Goal: Task Accomplishment & Management: Manage account settings

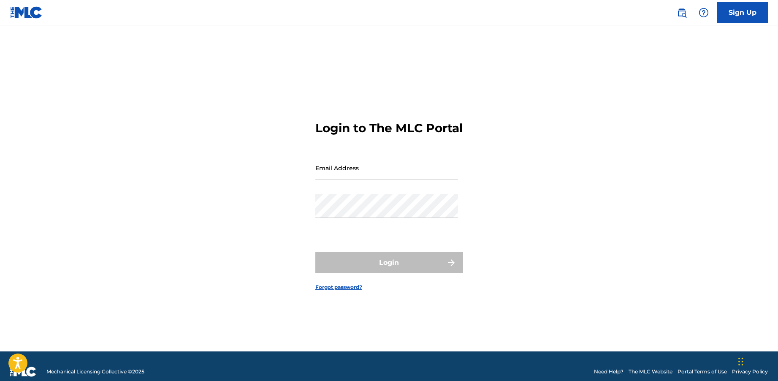
click at [359, 177] on input "Email Address" at bounding box center [386, 168] width 143 height 24
type input "lamar@heavyhittersmusic.com"
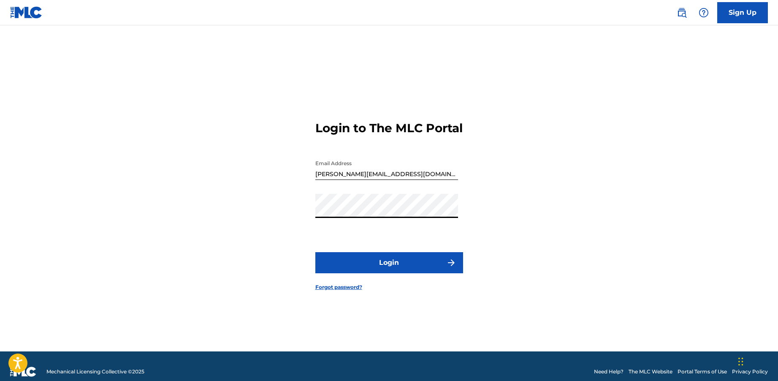
click at [377, 262] on button "Login" at bounding box center [389, 262] width 148 height 21
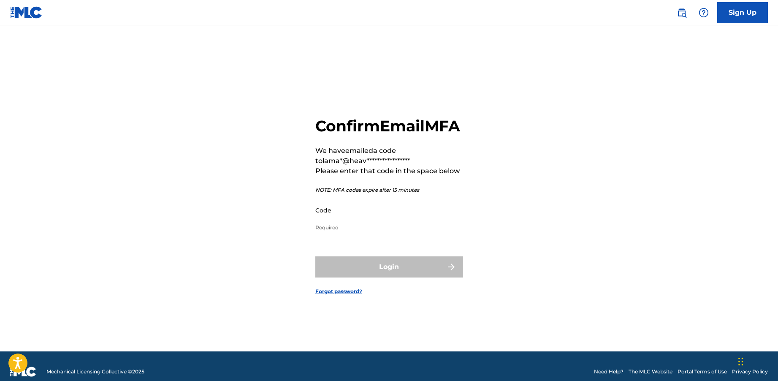
click at [360, 222] on input "Code" at bounding box center [386, 210] width 143 height 24
paste input "962947"
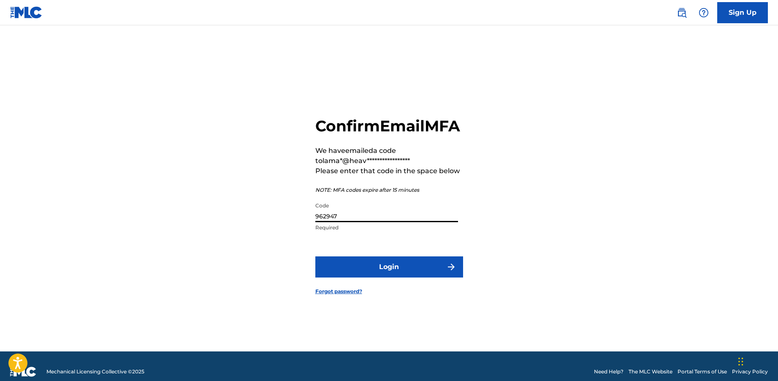
type input "962947"
click at [383, 274] on button "Login" at bounding box center [389, 266] width 148 height 21
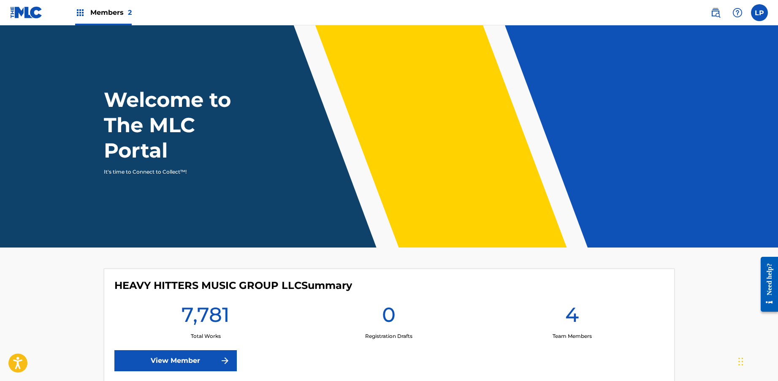
click at [100, 21] on div "Members 2" at bounding box center [103, 12] width 57 height 25
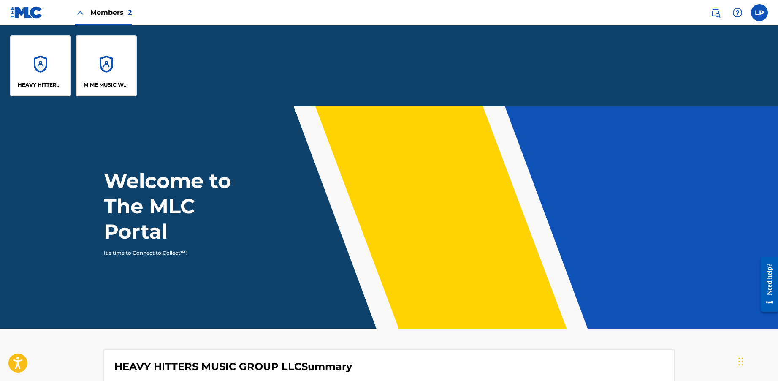
click at [97, 75] on div "MIME MUSIC WORLDWIDE" at bounding box center [106, 65] width 61 height 61
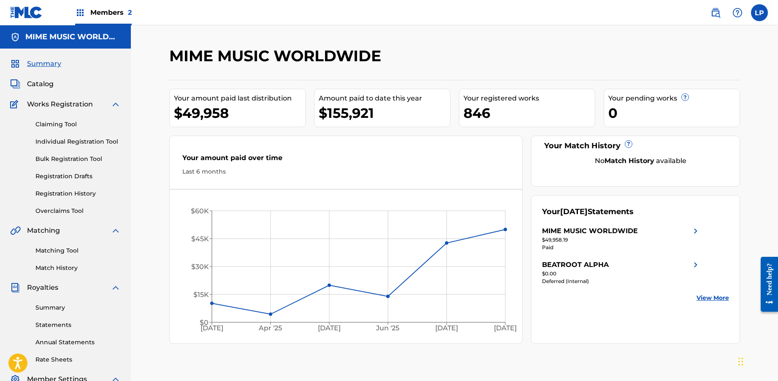
click at [60, 249] on link "Matching Tool" at bounding box center [77, 250] width 85 height 9
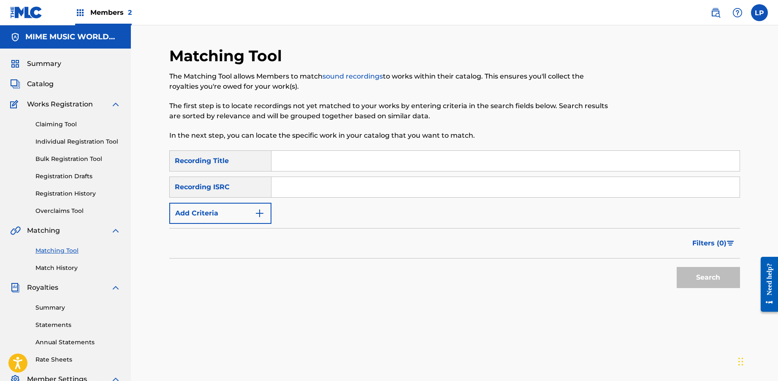
click at [296, 160] on input "Search Form" at bounding box center [506, 161] width 468 height 20
type input "Just a Drop"
click at [356, 190] on input "Search Form" at bounding box center [506, 187] width 468 height 20
paste input "GXHG92506344"
type input "GXHG92506344"
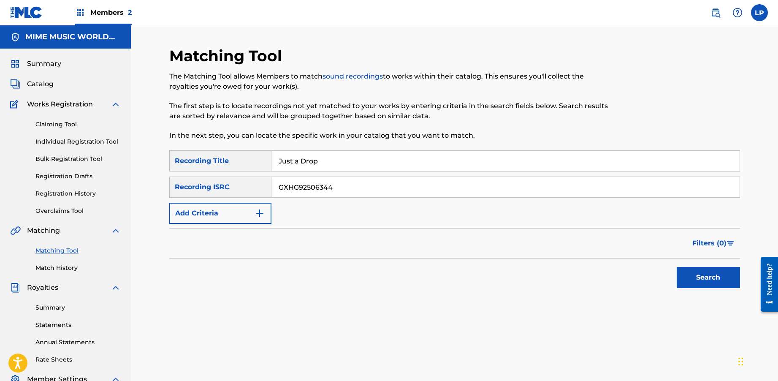
click at [493, 221] on div "SearchWithCriteria081e6229-32ae-4668-b903-fbef0e1e433a Recording Title Just a D…" at bounding box center [454, 186] width 571 height 73
click at [686, 274] on button "Search" at bounding box center [708, 277] width 63 height 21
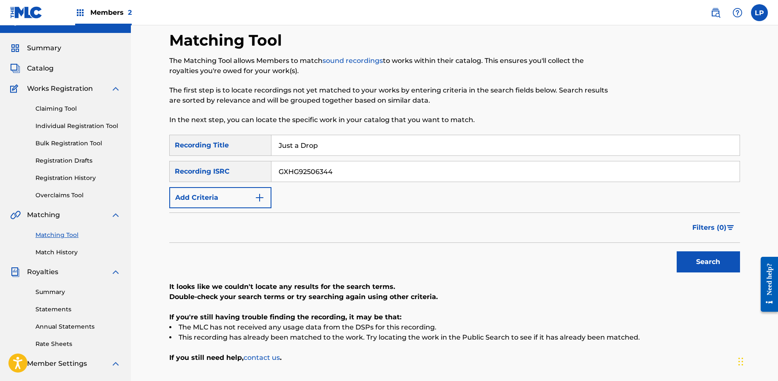
scroll to position [21, 0]
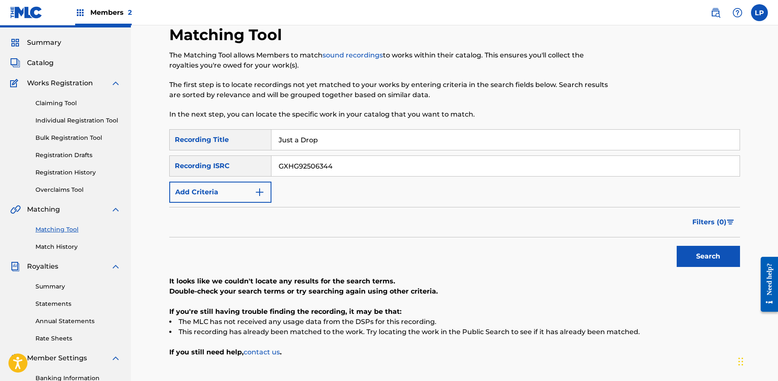
click at [72, 103] on link "Claiming Tool" at bounding box center [77, 103] width 85 height 9
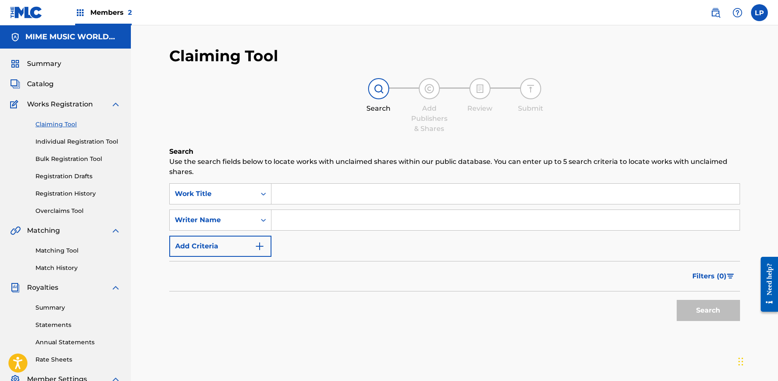
click at [48, 84] on span "Catalog" at bounding box center [40, 84] width 27 height 10
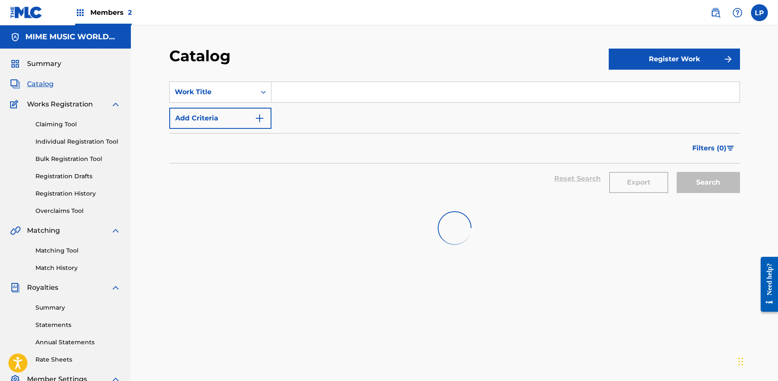
click at [292, 94] on input "Search Form" at bounding box center [506, 92] width 468 height 20
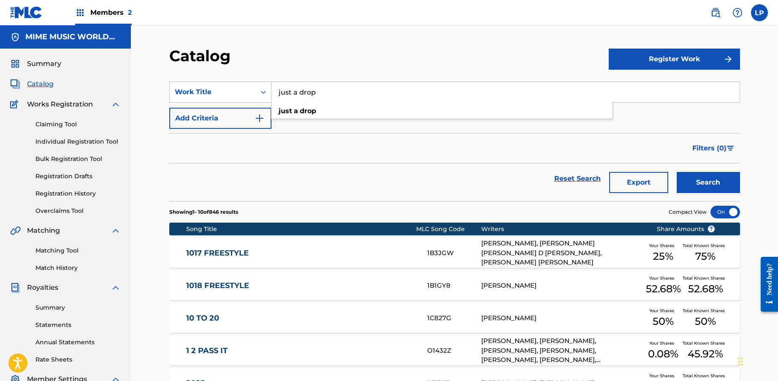
type input "just a drop"
click at [677, 172] on button "Search" at bounding box center [708, 182] width 63 height 21
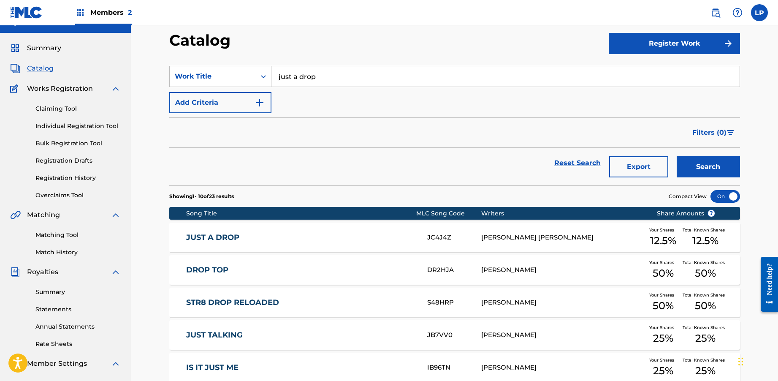
scroll to position [21, 0]
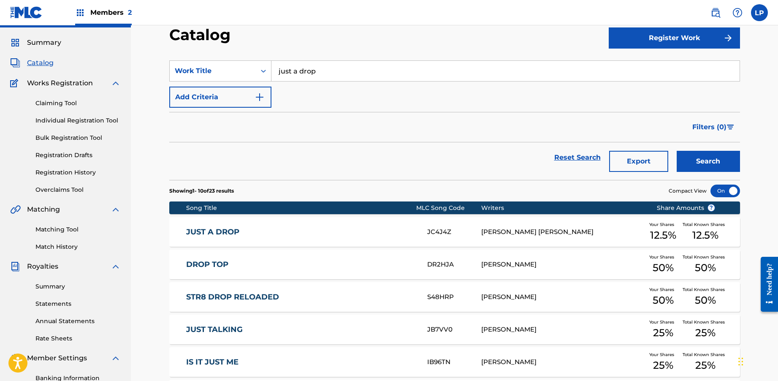
click at [319, 238] on div "JUST A DROP JC4J4Z CATHERINE JEANNE CLARK Your Shares 12.5 % Total Known Shares…" at bounding box center [454, 232] width 571 height 30
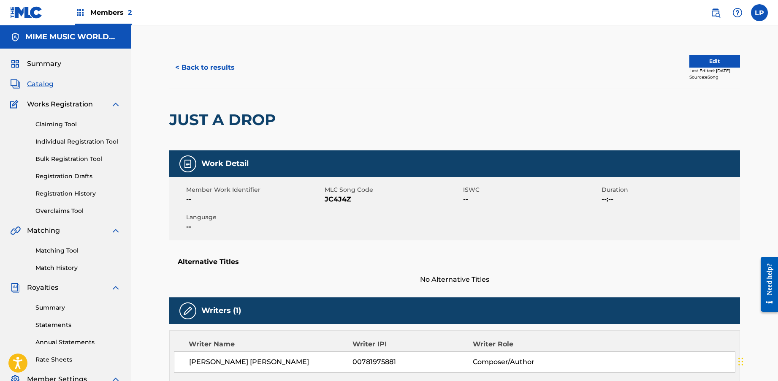
click at [700, 62] on button "Edit" at bounding box center [715, 61] width 51 height 13
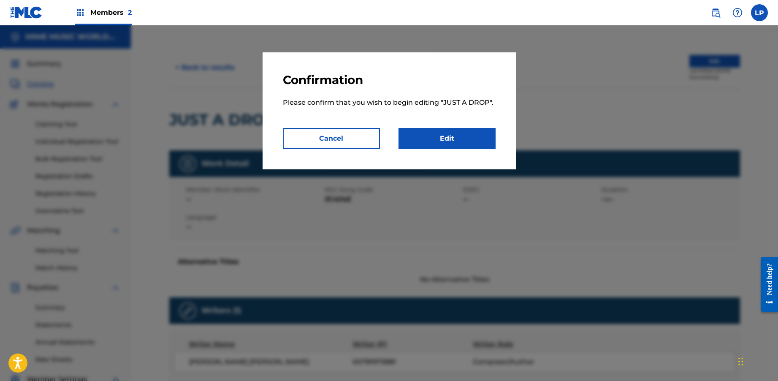
click at [472, 144] on link "Edit" at bounding box center [447, 138] width 97 height 21
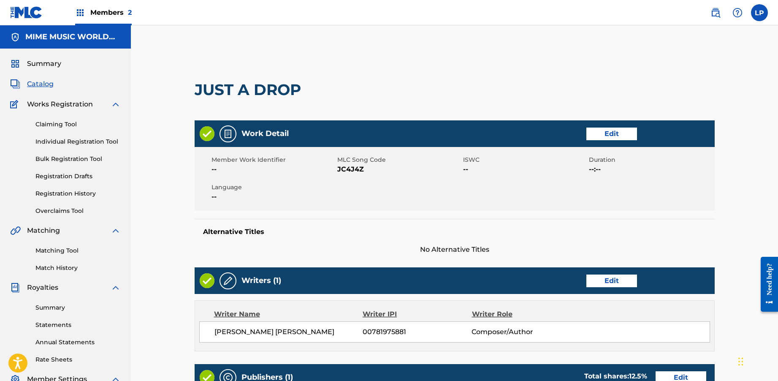
scroll to position [239, 0]
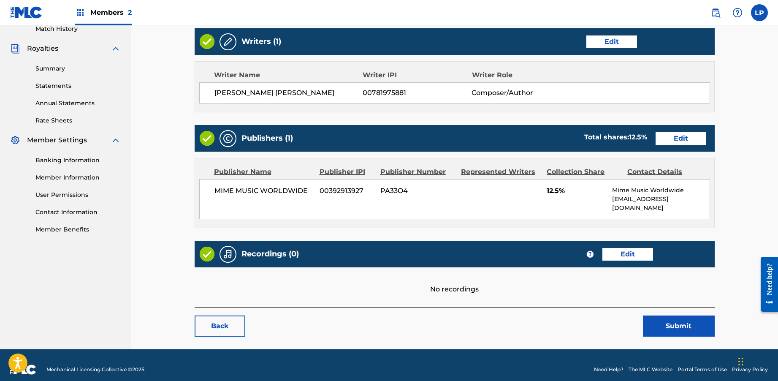
click at [629, 248] on link "Edit" at bounding box center [628, 254] width 51 height 13
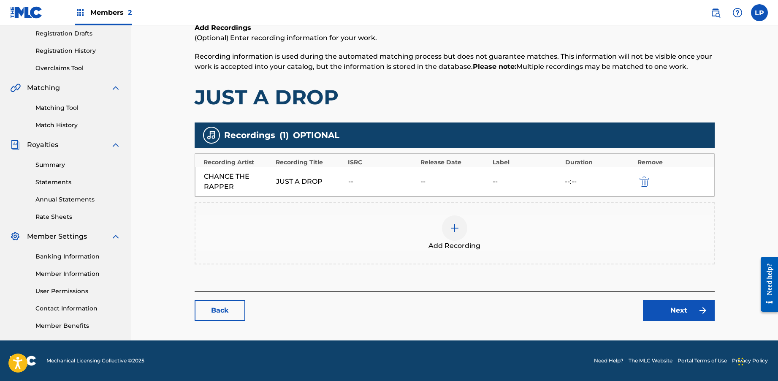
click at [315, 182] on div "JUST A DROP" at bounding box center [310, 182] width 68 height 10
click at [447, 227] on div at bounding box center [454, 227] width 25 height 25
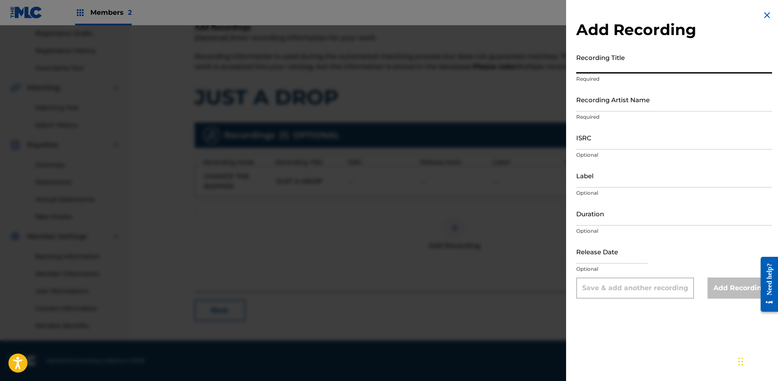
click at [616, 67] on input "Recording Title" at bounding box center [674, 61] width 196 height 24
type input "JUST A DROP"
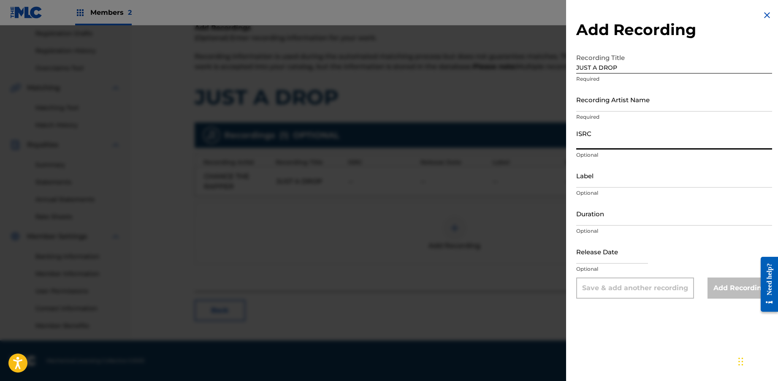
click at [611, 143] on input "ISRC" at bounding box center [674, 137] width 196 height 24
paste input "GXHG92506344"
type input "GXHG92506344"
click at [618, 71] on input "JUST A DROP" at bounding box center [674, 61] width 196 height 24
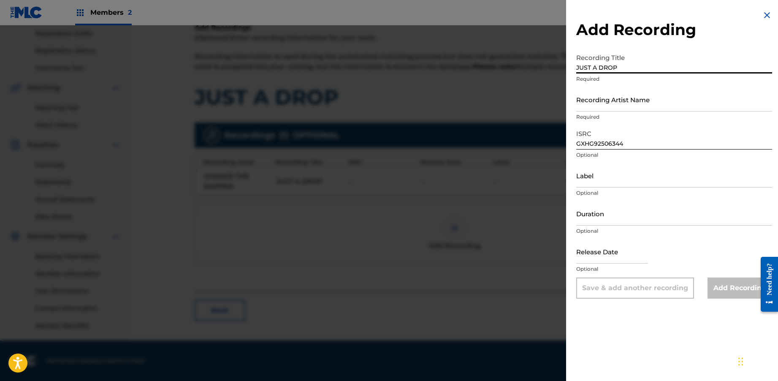
click at [618, 71] on input "JUST A DROP" at bounding box center [674, 61] width 196 height 24
paste input "ust A Drop (feat. Jay Electronica)"
type input "Just A Drop (feat. Jay Electronica)"
click at [616, 97] on input "Recording Artist Name" at bounding box center [674, 99] width 196 height 24
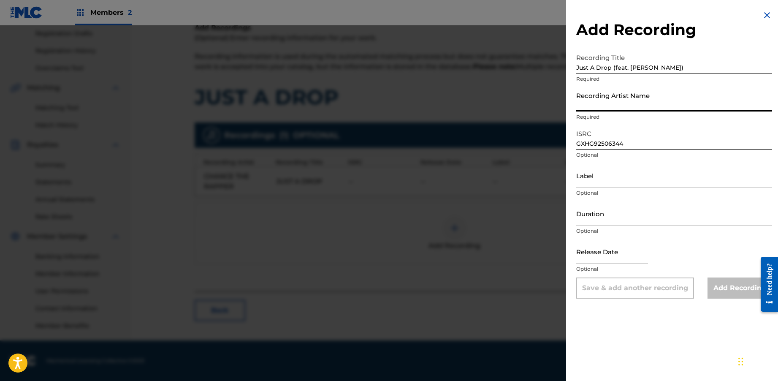
click at [646, 108] on input "Recording Artist Name" at bounding box center [674, 99] width 196 height 24
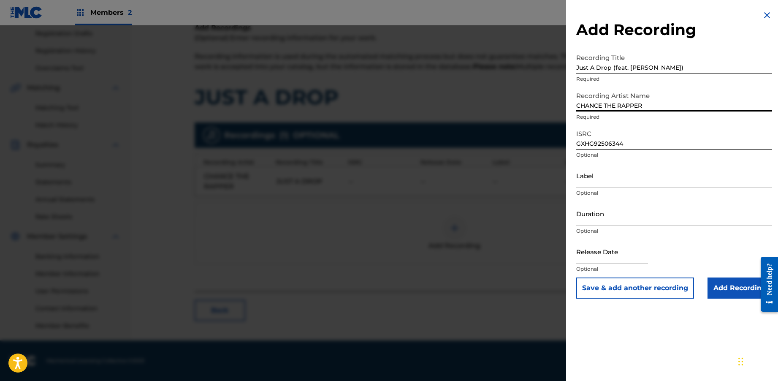
type input "CHANCE THE RAPPER"
click at [647, 291] on button "Save & add another recording" at bounding box center [635, 287] width 118 height 21
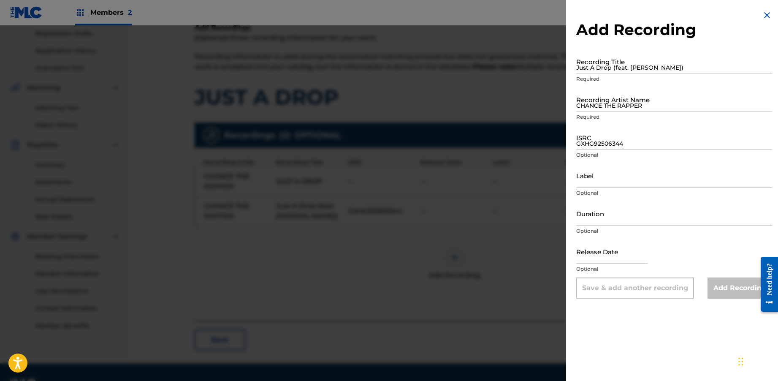
click at [620, 70] on input "Just A Drop (feat. Jay Electronica)" at bounding box center [674, 61] width 196 height 24
click at [629, 107] on input "CHANCE THE RAPPER" at bounding box center [674, 99] width 196 height 24
type input "CHANCE THE RAPPER"
click at [625, 68] on input "Just A Drop (feat. Jay Electronica)" at bounding box center [674, 61] width 196 height 24
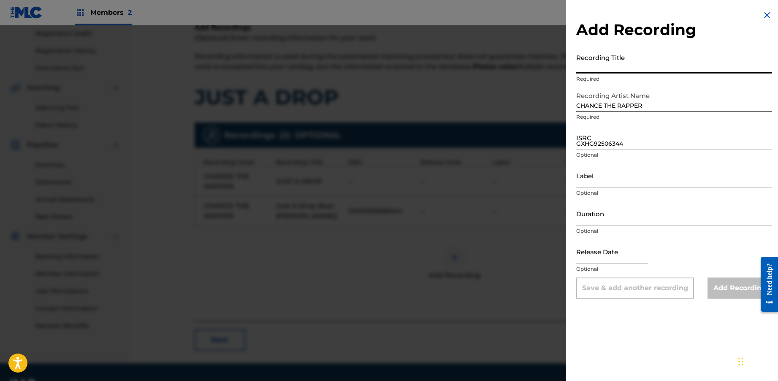
paste input "Just A Drop (feat. Jay Electronica)"
type input "Just A Drop (feat. Jay Electronica)"
click at [599, 145] on input "GXHG92506344" at bounding box center [674, 137] width 196 height 24
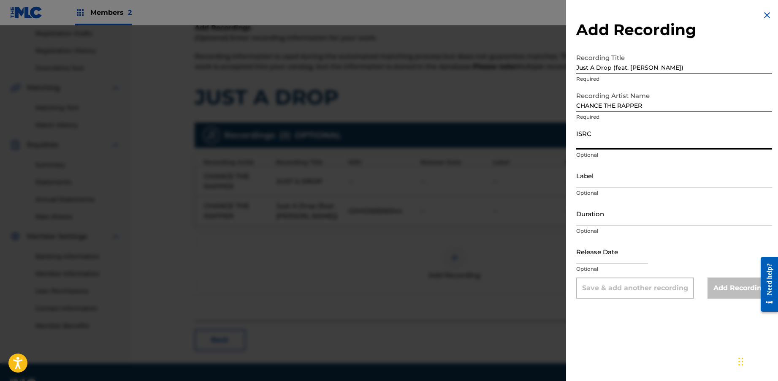
paste input "GXHG92517089"
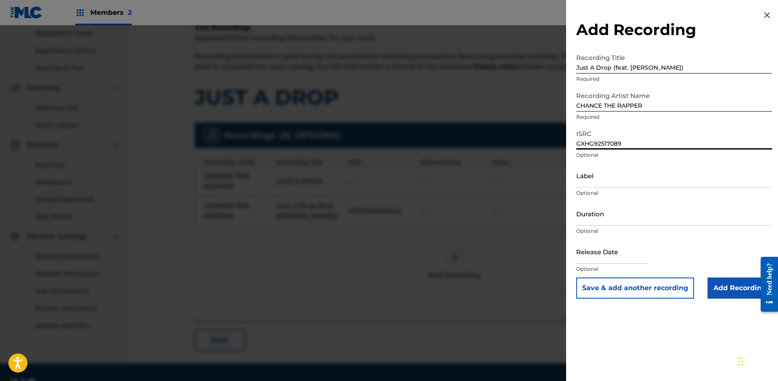
type input "GXHG92517089"
click at [724, 287] on input "Add Recording" at bounding box center [740, 287] width 65 height 21
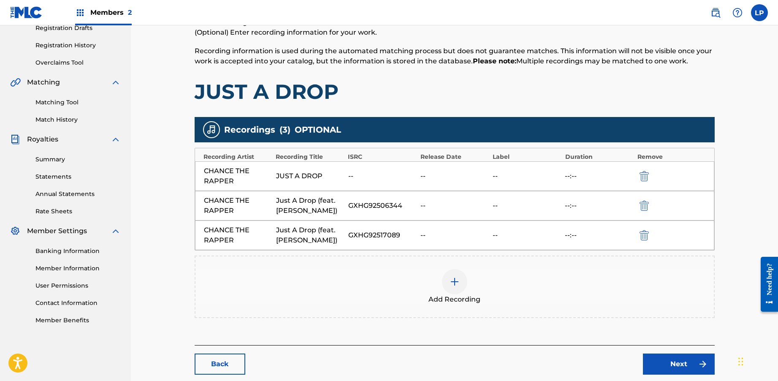
scroll to position [154, 0]
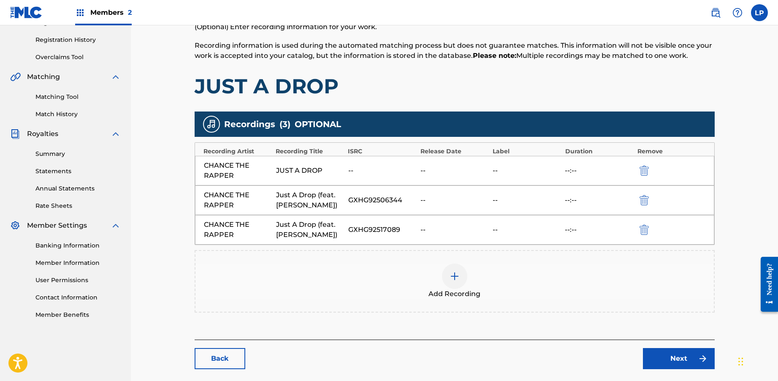
click at [688, 369] on main "Catalog Enter Work Details Add Writers Add Publishers & Shares Add Recording Re…" at bounding box center [454, 137] width 571 height 489
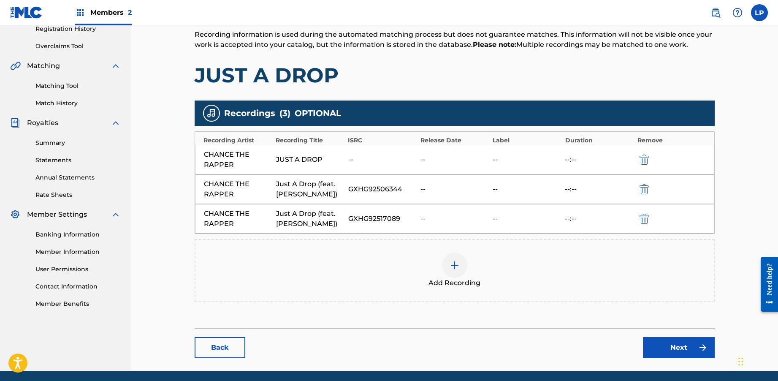
click at [679, 346] on link "Next" at bounding box center [679, 347] width 72 height 21
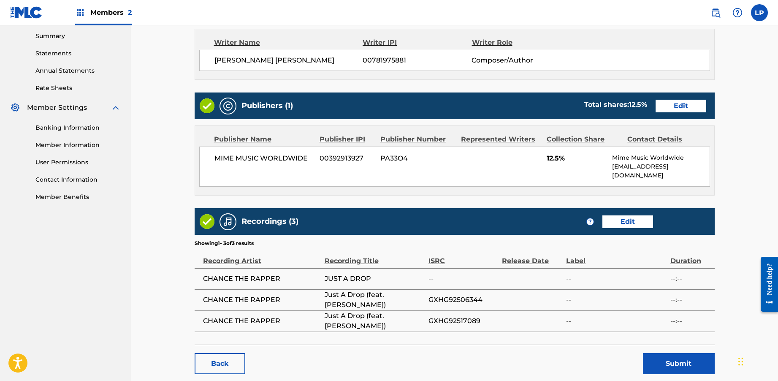
scroll to position [309, 0]
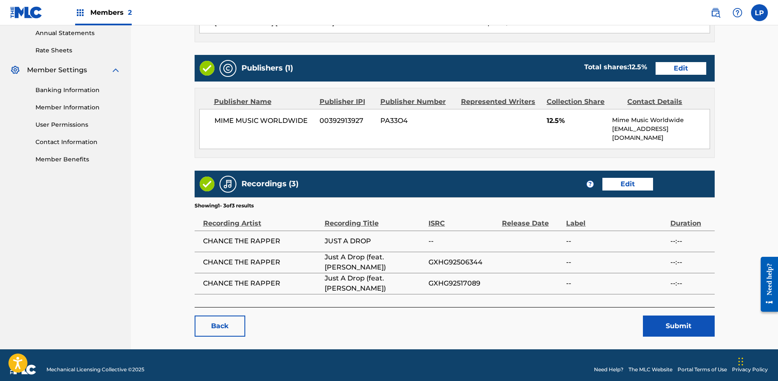
click at [674, 317] on button "Submit" at bounding box center [679, 325] width 72 height 21
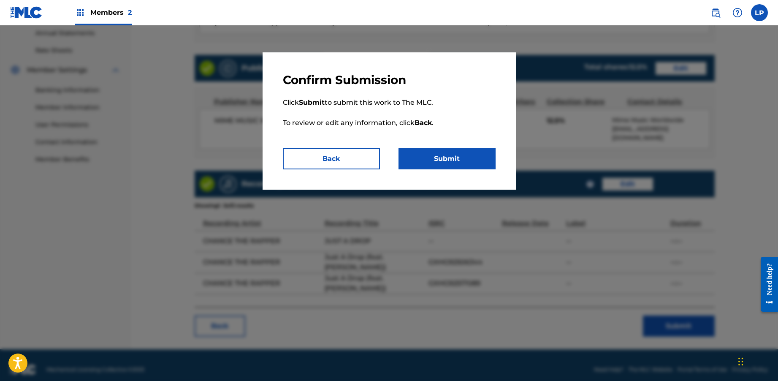
click at [438, 161] on button "Submit" at bounding box center [447, 158] width 97 height 21
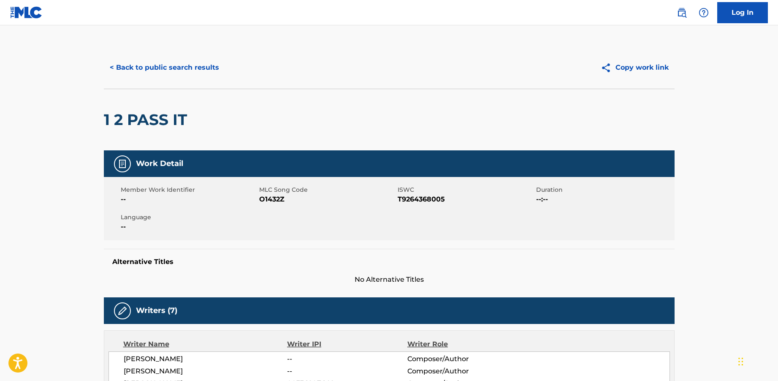
click at [174, 66] on button "< Back to public search results" at bounding box center [164, 67] width 121 height 21
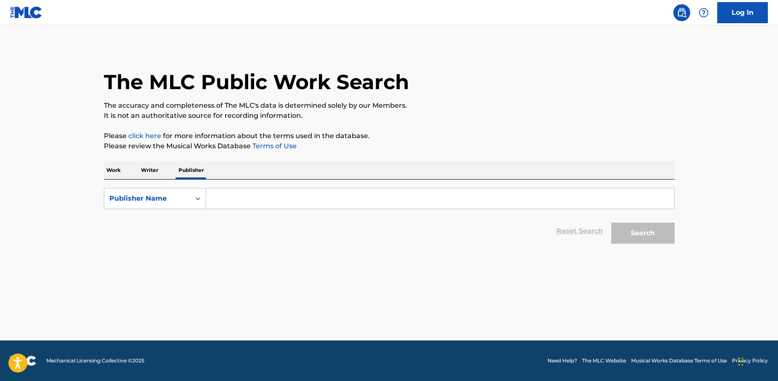
click at [139, 168] on p "Writer" at bounding box center [150, 170] width 22 height 18
click at [117, 172] on p "Work" at bounding box center [113, 170] width 19 height 18
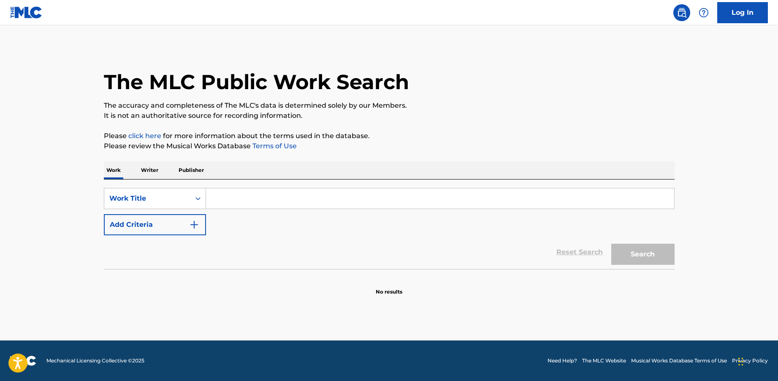
click at [149, 168] on p "Writer" at bounding box center [150, 170] width 22 height 18
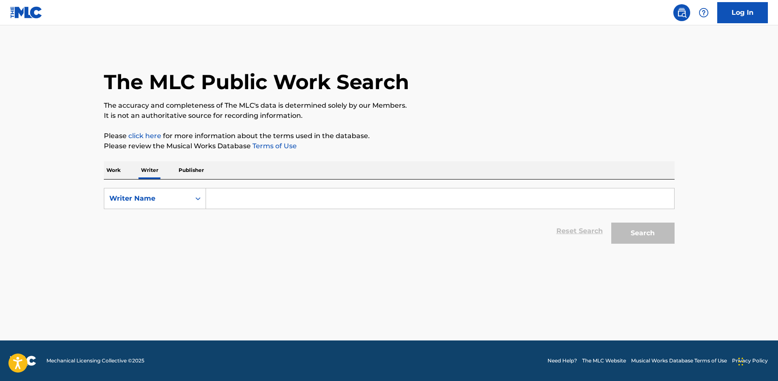
click at [267, 197] on input "Search Form" at bounding box center [440, 198] width 468 height 20
click at [118, 168] on p "Work" at bounding box center [113, 170] width 19 height 18
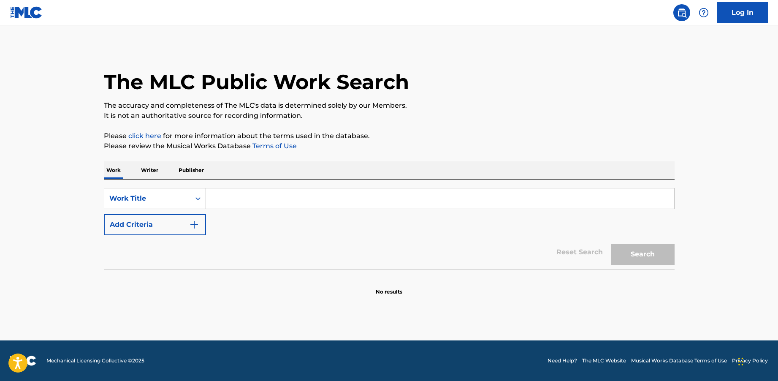
click at [253, 203] on input "Search Form" at bounding box center [440, 198] width 468 height 20
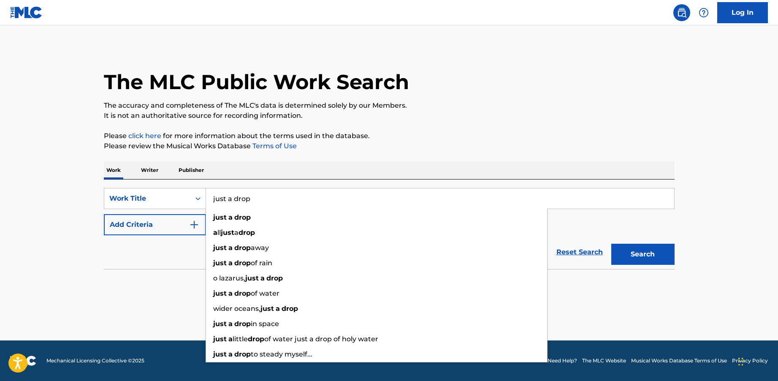
type input "just a drop"
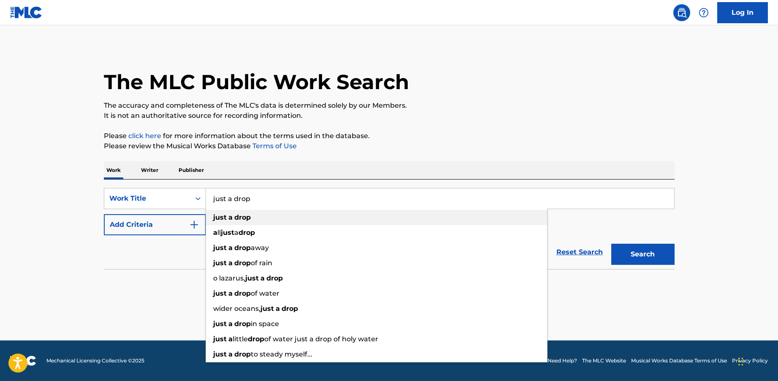
click at [217, 220] on strong "just" at bounding box center [220, 217] width 14 height 8
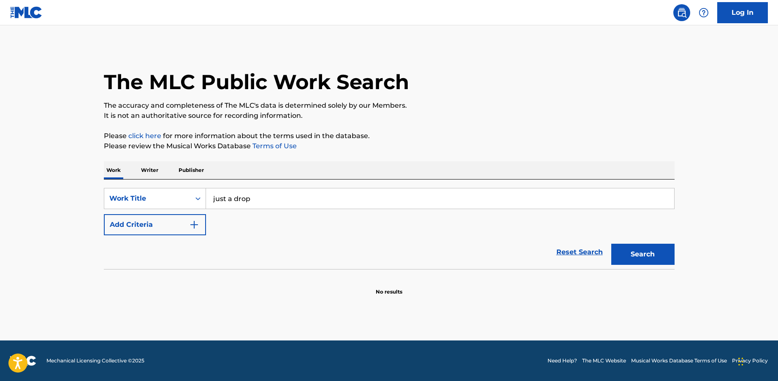
click at [166, 225] on button "Add Criteria" at bounding box center [155, 224] width 102 height 21
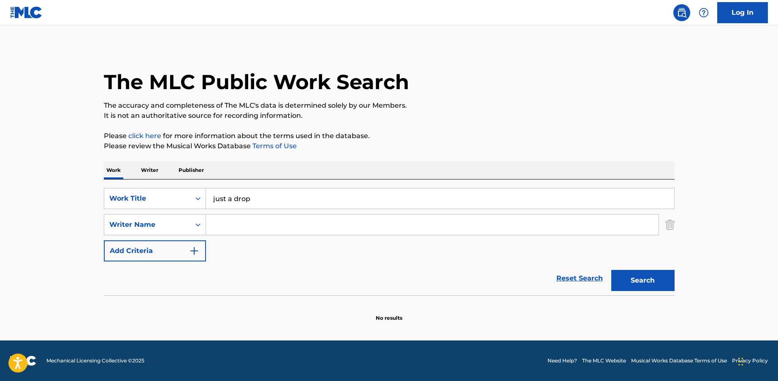
click at [247, 225] on input "Search Form" at bounding box center [432, 225] width 453 height 20
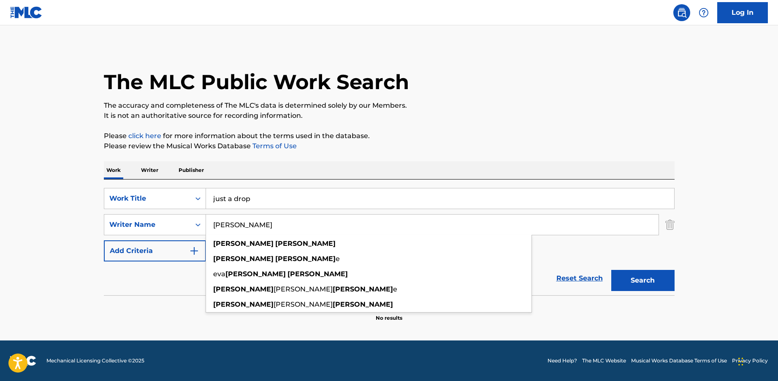
type input "catherine clark"
click at [611, 270] on button "Search" at bounding box center [642, 280] width 63 height 21
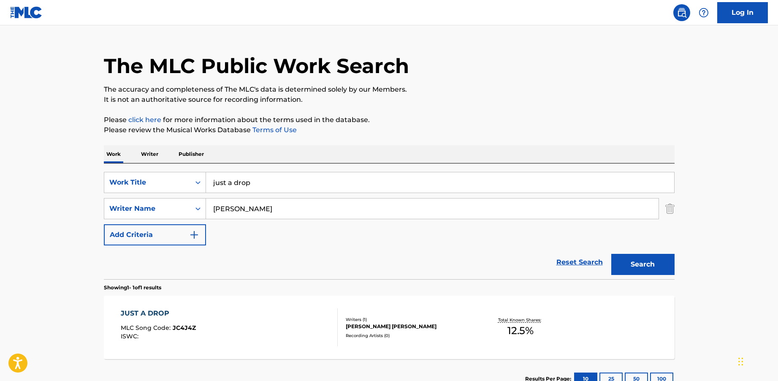
scroll to position [22, 0]
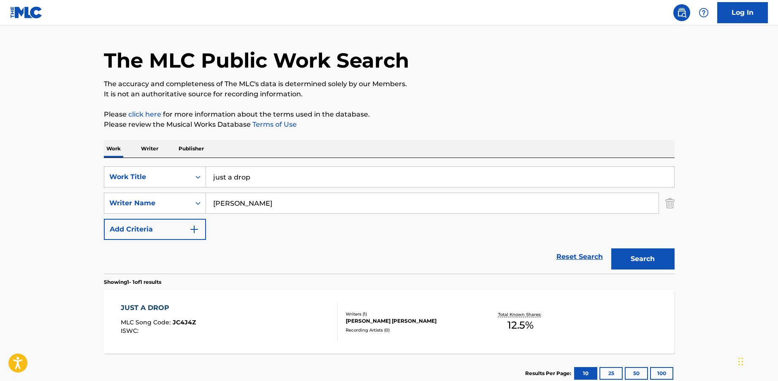
click at [258, 303] on div "JUST A DROP MLC Song Code : JC4J4Z ISWC :" at bounding box center [229, 322] width 217 height 38
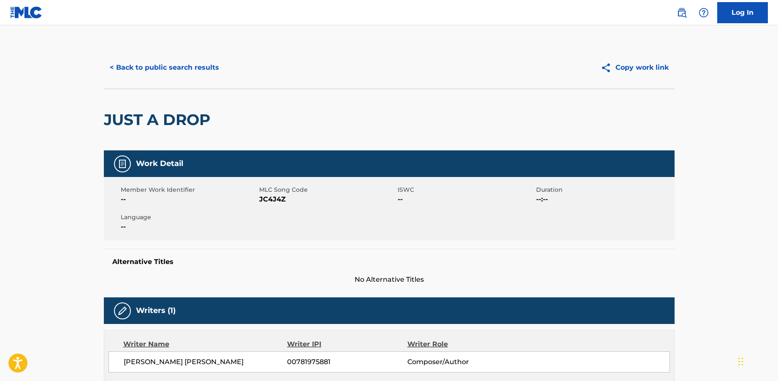
click at [188, 69] on button "< Back to public search results" at bounding box center [164, 67] width 121 height 21
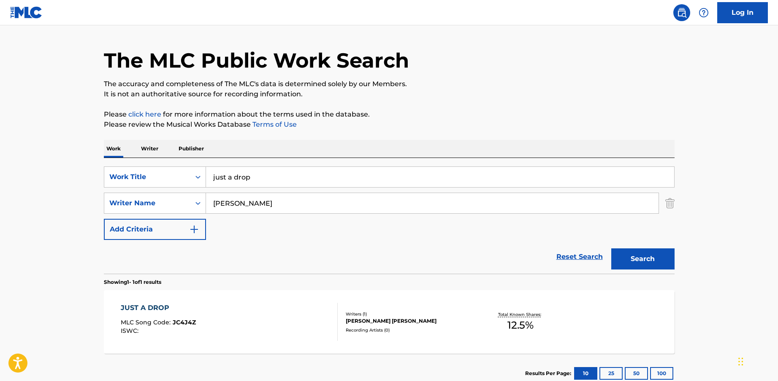
click at [274, 198] on input "catherine clark" at bounding box center [432, 203] width 453 height 20
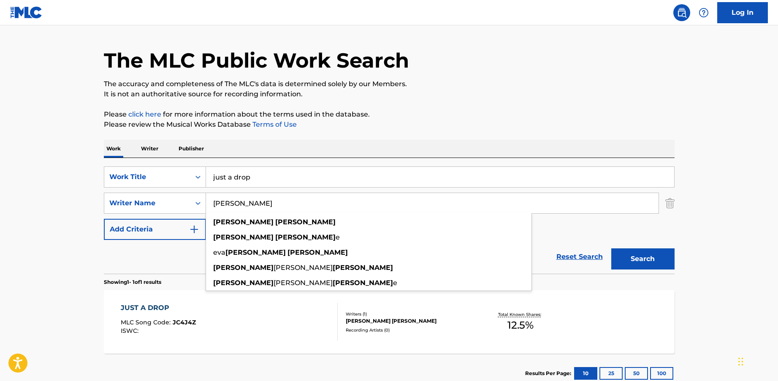
click at [274, 198] on input "catherine clark" at bounding box center [432, 203] width 453 height 20
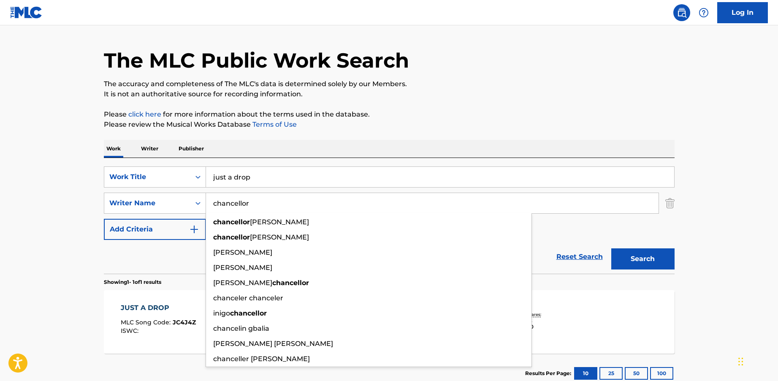
click at [611, 248] on button "Search" at bounding box center [642, 258] width 63 height 21
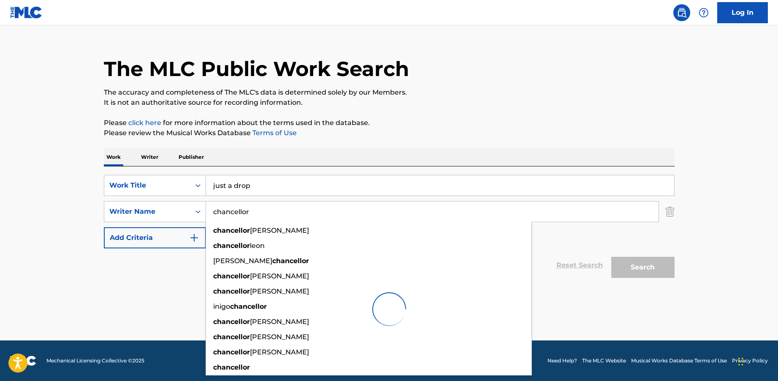
scroll to position [13, 0]
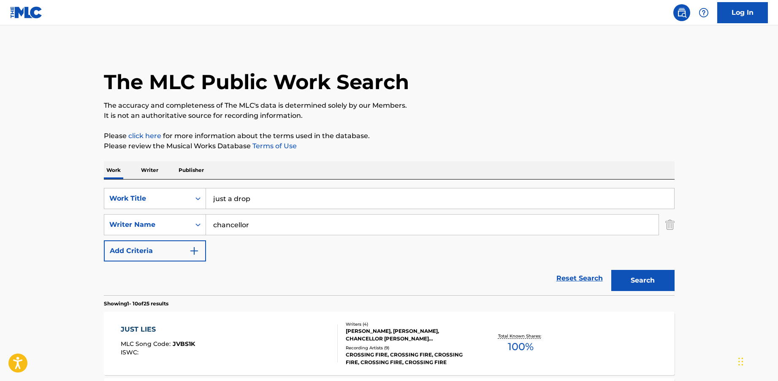
scroll to position [5, 0]
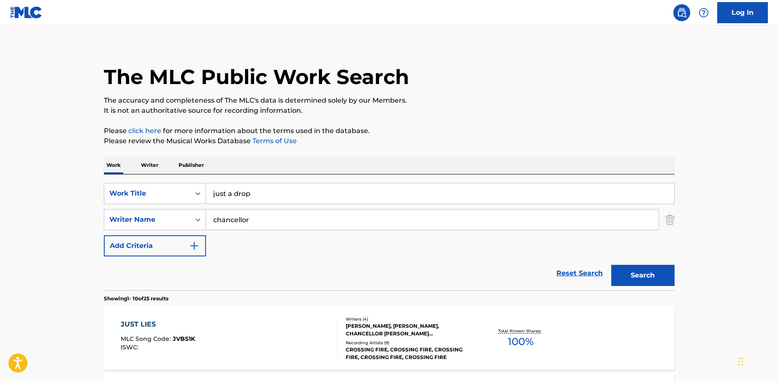
click at [262, 221] on input "chancellor" at bounding box center [432, 219] width 453 height 20
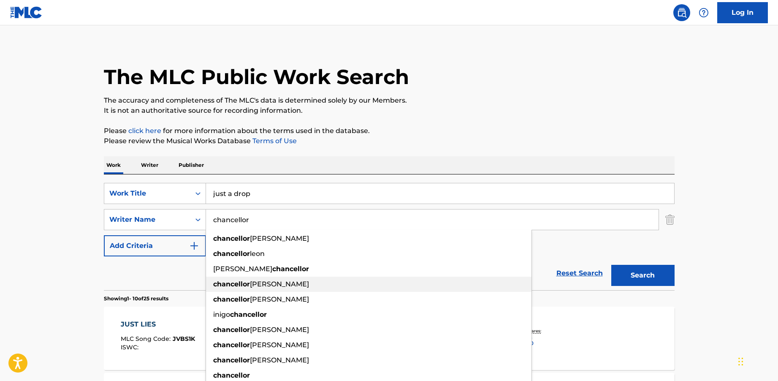
click at [283, 280] on div "chancellor bennett" at bounding box center [369, 284] width 326 height 15
type input "chancellor bennett"
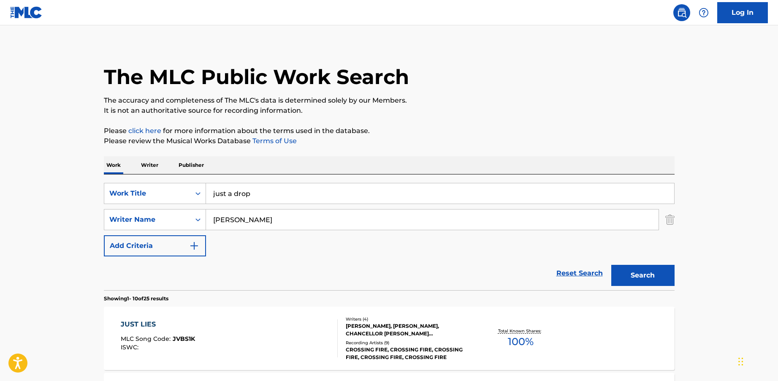
click at [643, 267] on button "Search" at bounding box center [642, 275] width 63 height 21
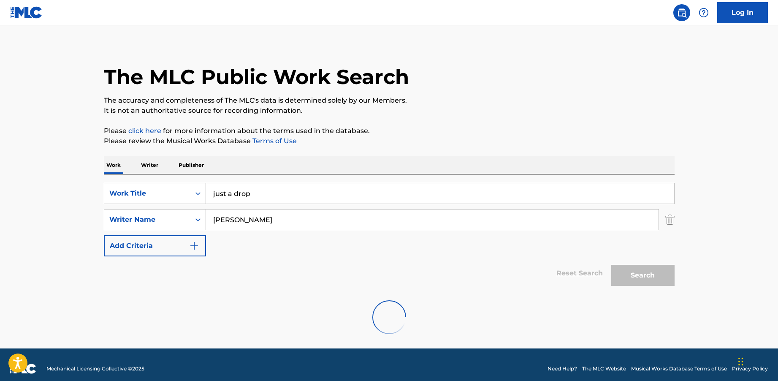
scroll to position [0, 0]
